Goal: Transaction & Acquisition: Purchase product/service

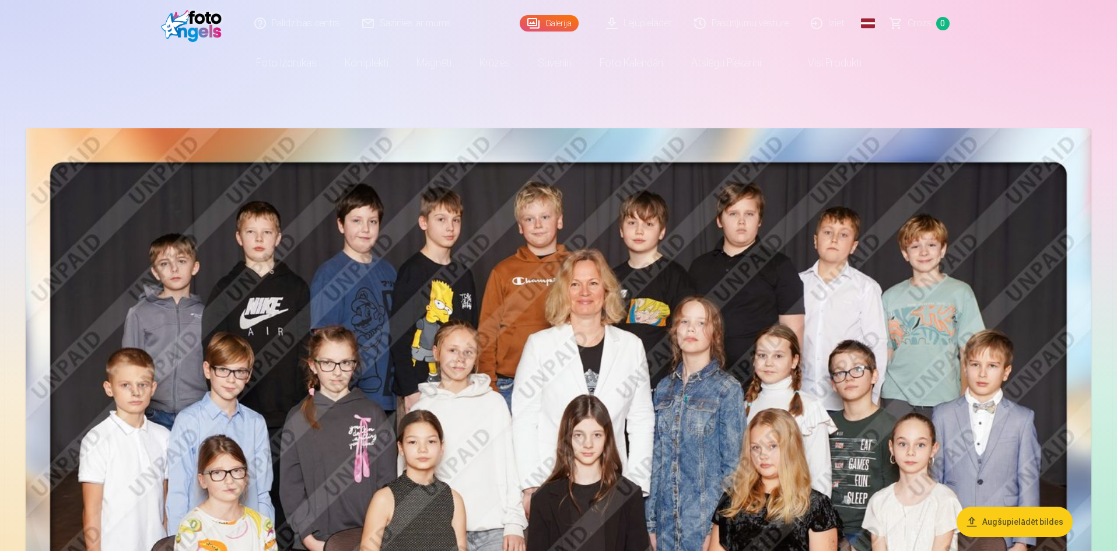
click at [723, 16] on link "Pasūtījumu vēsture" at bounding box center [741, 23] width 117 height 47
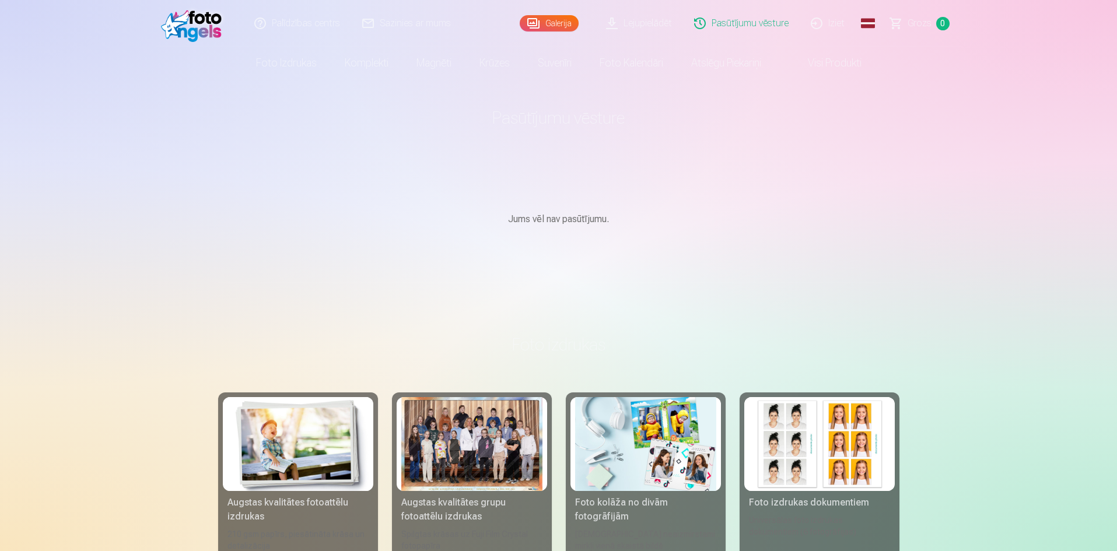
click at [541, 22] on link "Galerija" at bounding box center [549, 23] width 59 height 16
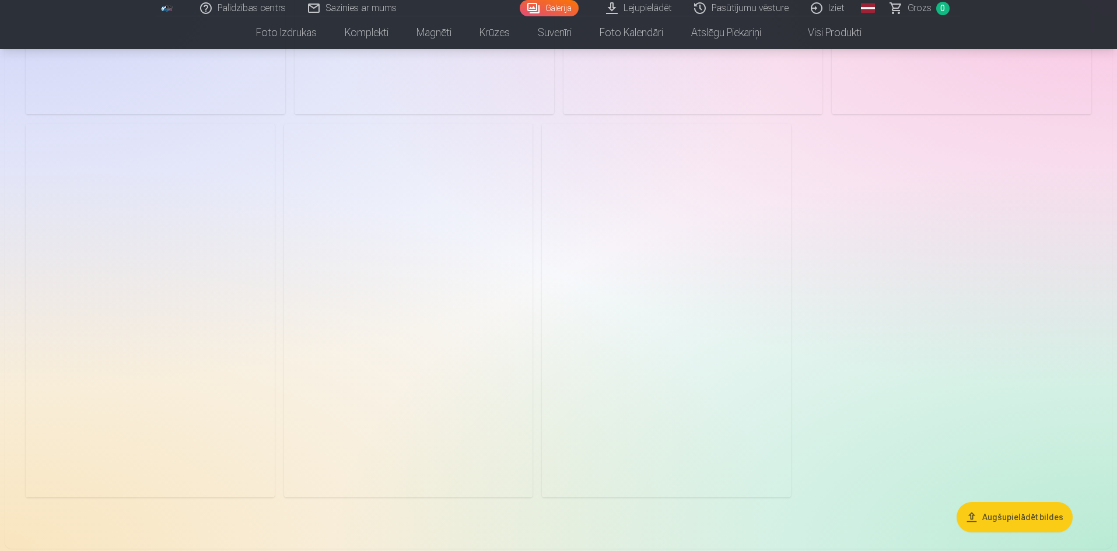
scroll to position [5831, 0]
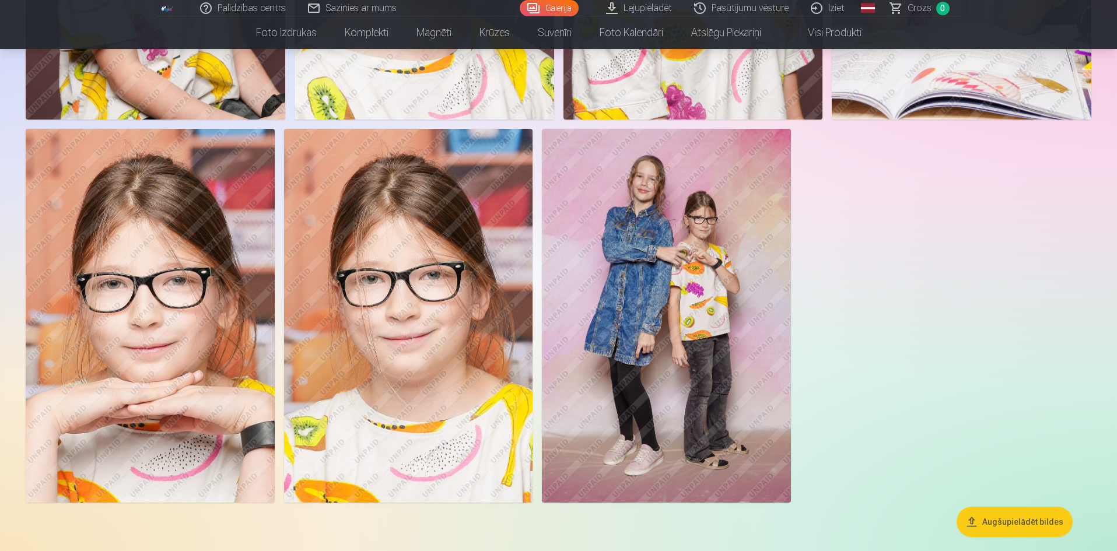
click at [689, 268] on img at bounding box center [666, 315] width 249 height 373
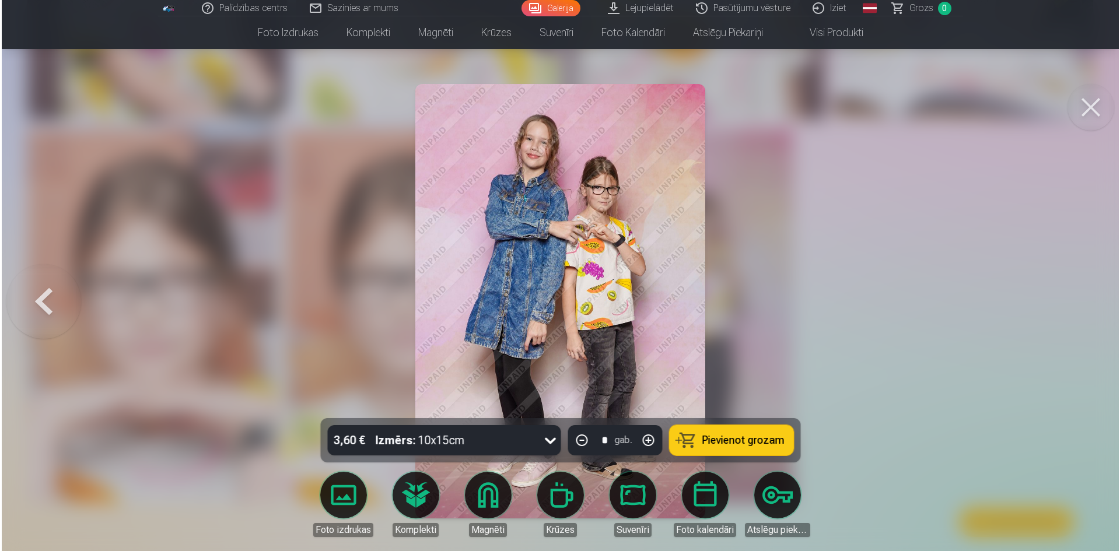
scroll to position [5846, 0]
click at [742, 430] on button "Pievienot grozam" at bounding box center [731, 440] width 124 height 30
click at [40, 303] on button at bounding box center [42, 301] width 75 height 211
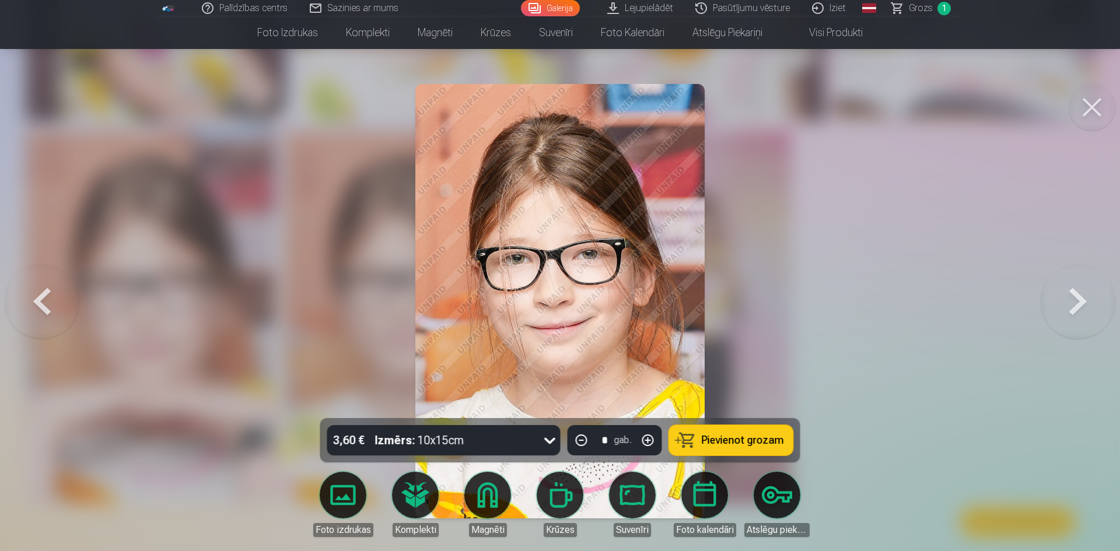
click at [776, 446] on span "Pievienot grozam" at bounding box center [743, 440] width 82 height 10
click at [43, 300] on button at bounding box center [42, 301] width 75 height 211
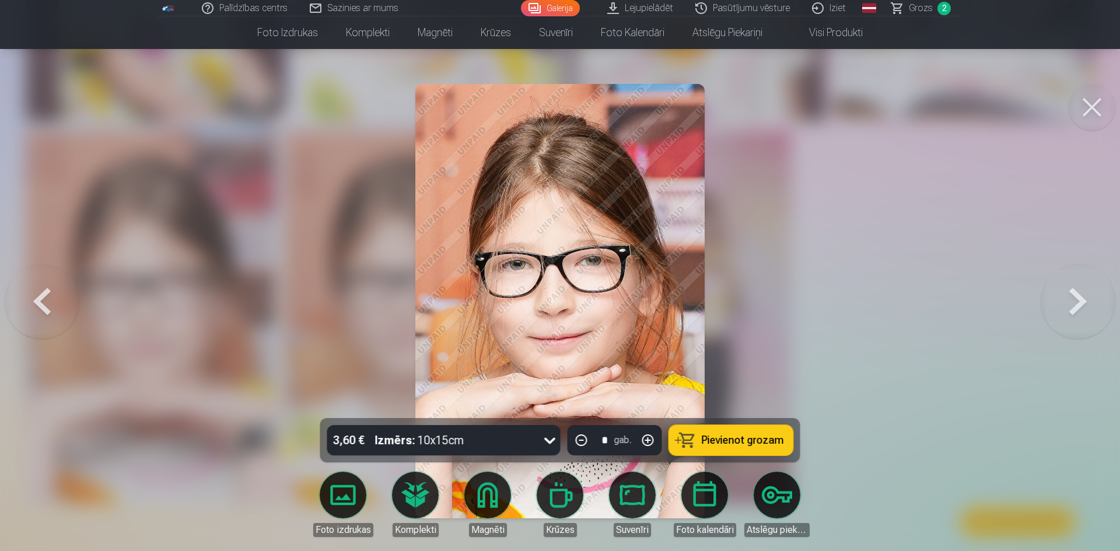
click at [702, 437] on button "Pievienot grozam" at bounding box center [731, 440] width 124 height 30
click at [34, 300] on button at bounding box center [42, 301] width 75 height 211
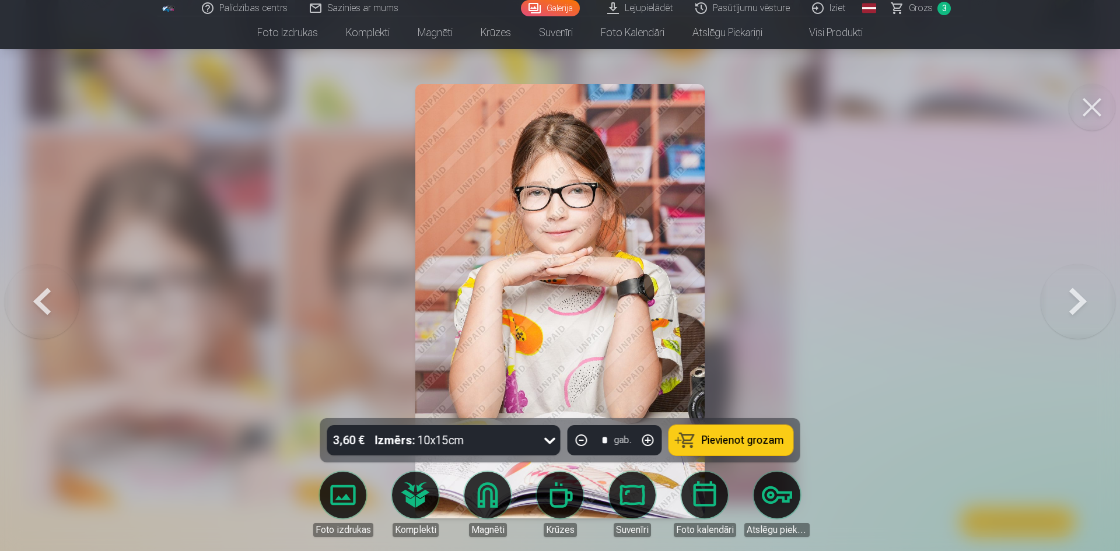
click at [731, 432] on button "Pievienot grozam" at bounding box center [731, 440] width 124 height 30
click at [36, 299] on button at bounding box center [42, 301] width 75 height 211
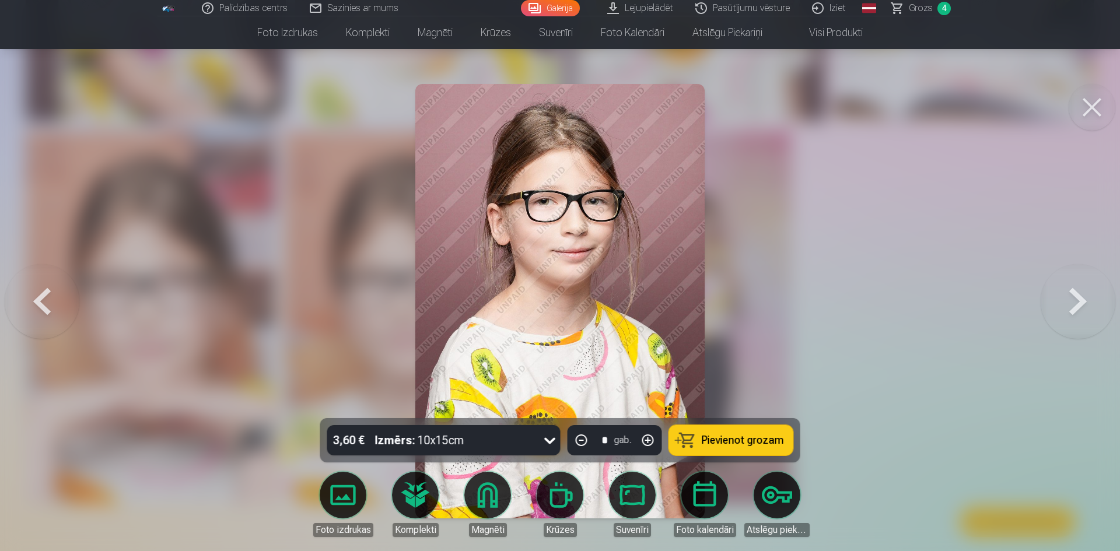
click at [737, 438] on span "Pievienot grozam" at bounding box center [743, 440] width 82 height 10
click at [46, 293] on button at bounding box center [42, 301] width 75 height 211
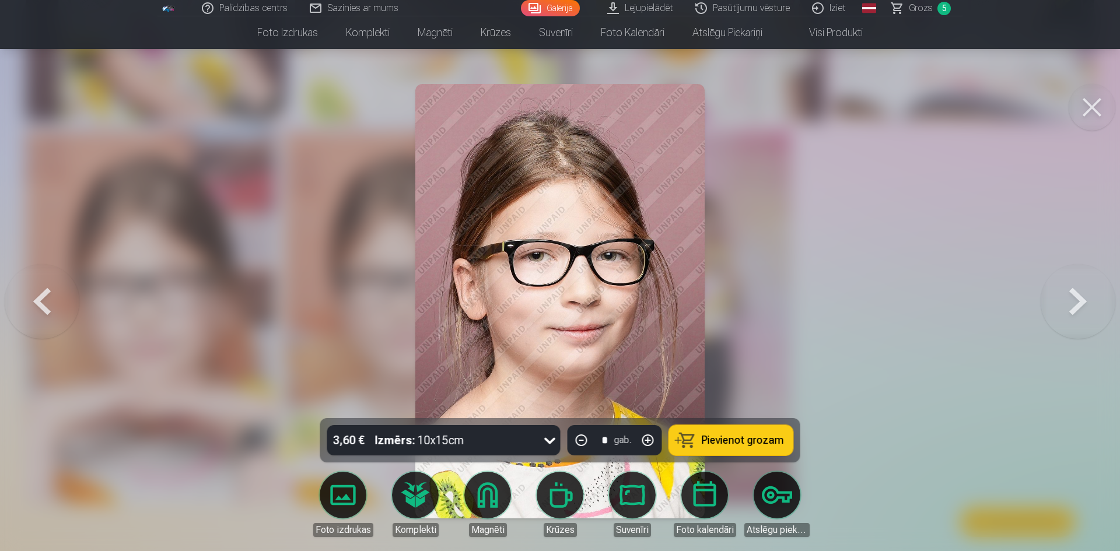
click at [1083, 304] on button at bounding box center [1077, 301] width 75 height 211
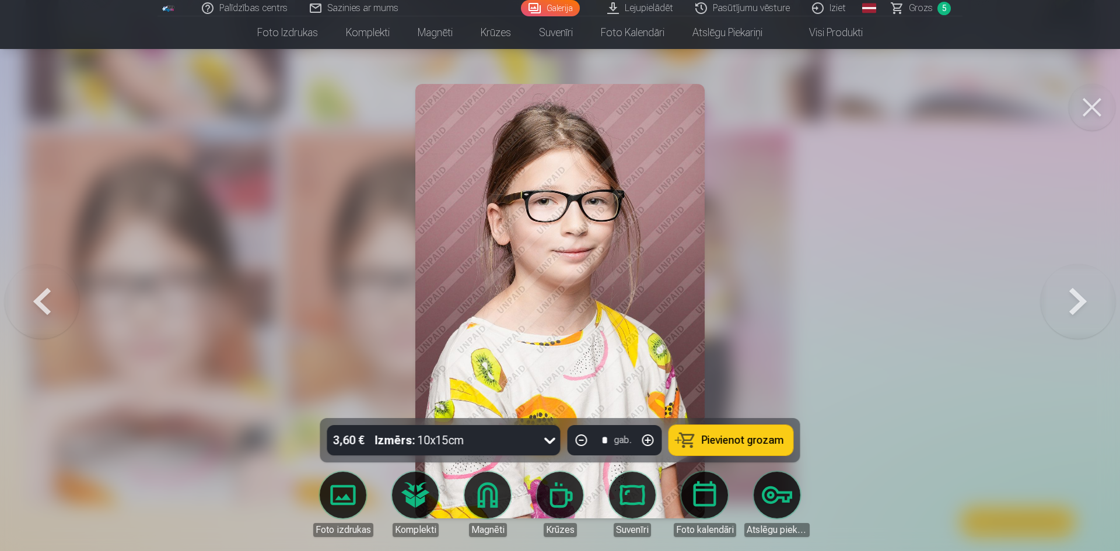
click at [31, 299] on button at bounding box center [42, 301] width 75 height 211
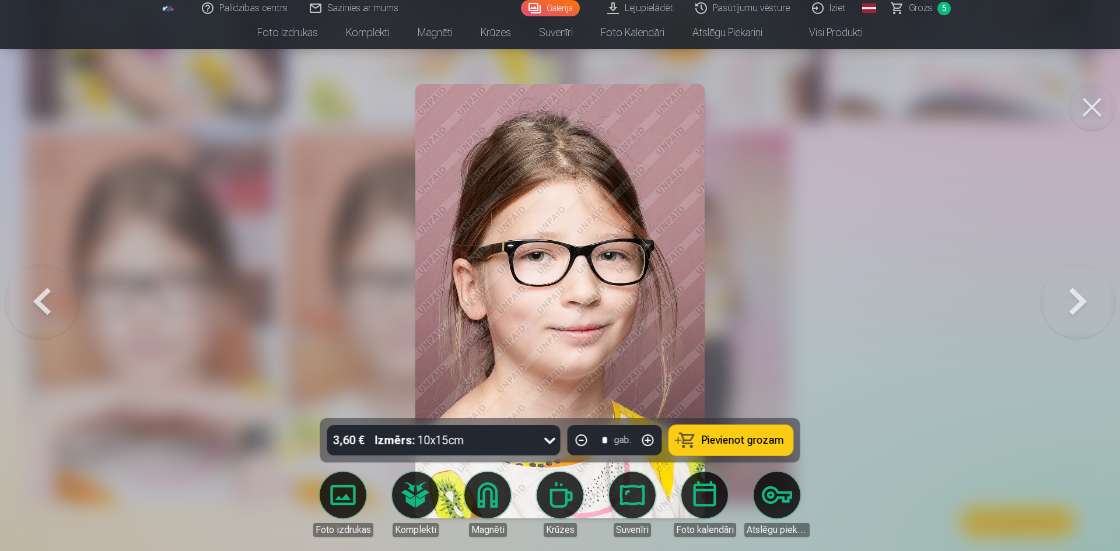
click at [713, 443] on span "Pievienot grozam" at bounding box center [743, 440] width 82 height 10
click at [33, 286] on button at bounding box center [42, 301] width 75 height 211
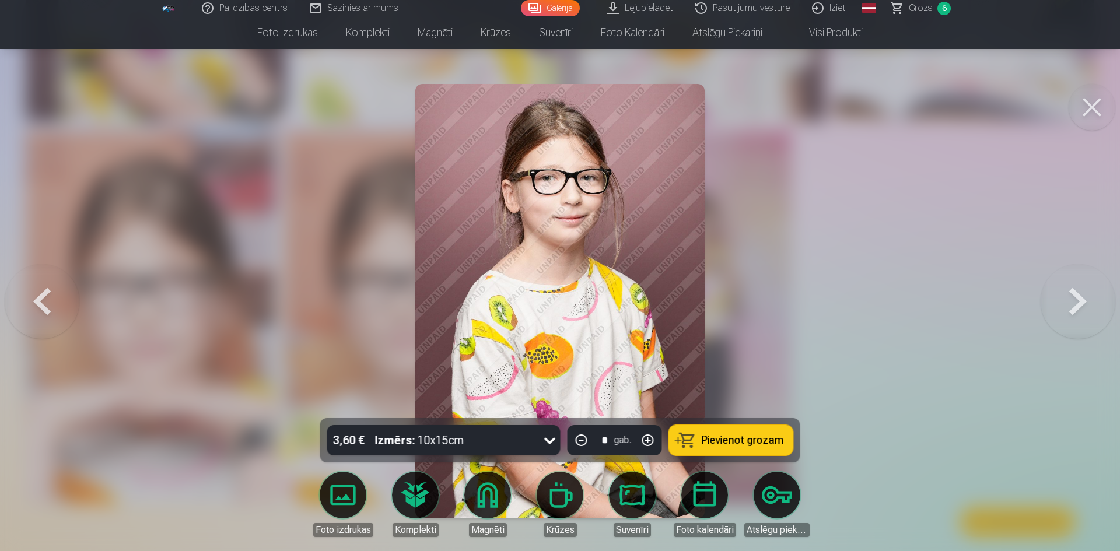
click at [43, 296] on button at bounding box center [42, 301] width 75 height 211
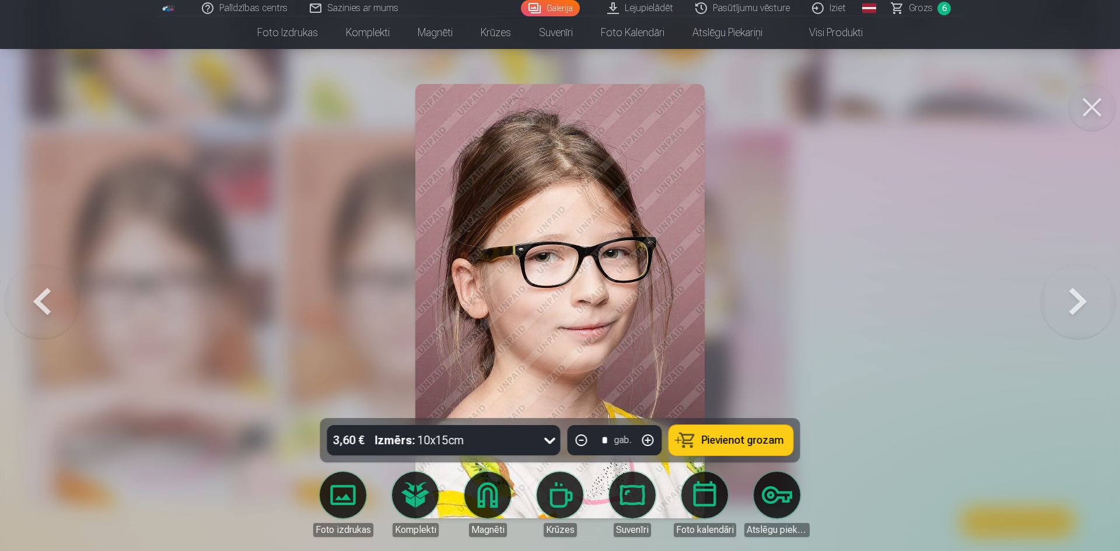
click at [43, 296] on button at bounding box center [42, 301] width 75 height 211
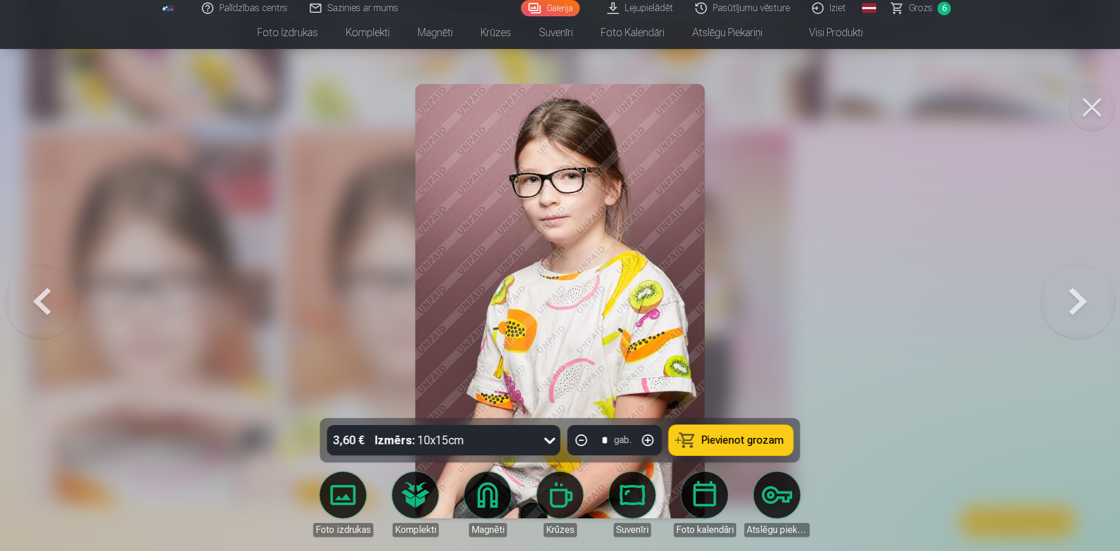
click at [1068, 300] on button at bounding box center [1077, 301] width 75 height 211
